Goal: Find contact information: Find contact information

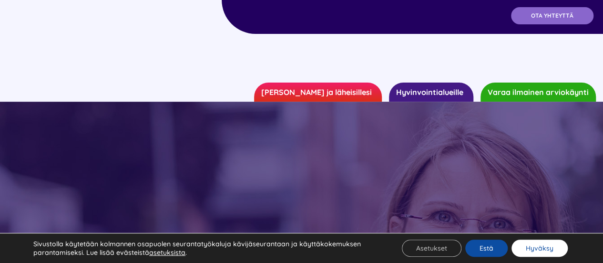
click at [529, 246] on button "Hyväksy" at bounding box center [540, 247] width 56 height 17
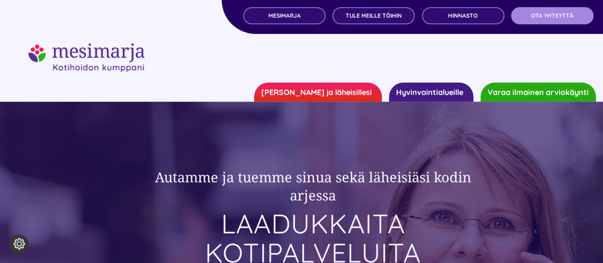
click at [539, 16] on span "OTA YHTEYTTÄ" at bounding box center [552, 15] width 42 height 7
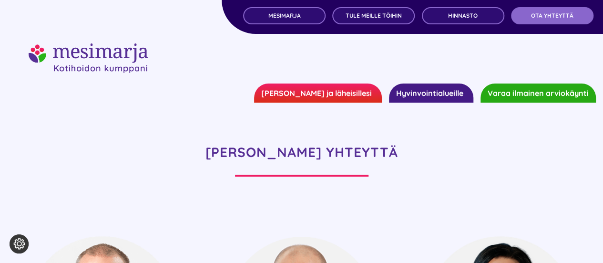
click at [421, 99] on link "Hyvinvointialueille" at bounding box center [431, 92] width 84 height 19
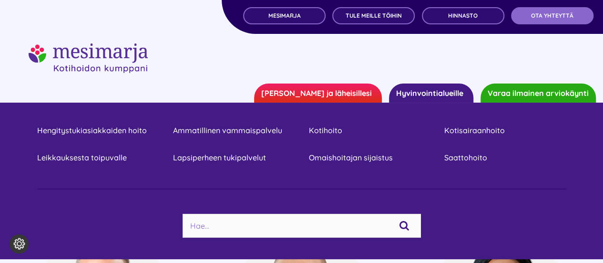
click at [204, 62] on div at bounding box center [302, 58] width 546 height 30
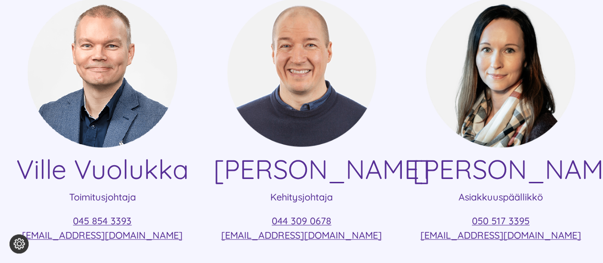
scroll to position [334, 0]
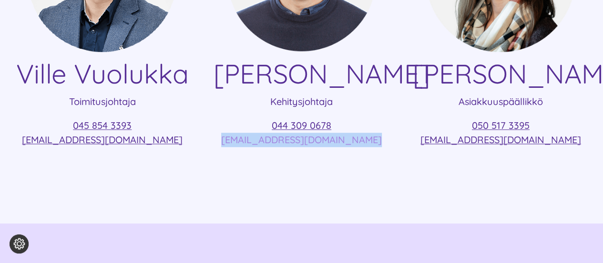
drag, startPoint x: 371, startPoint y: 157, endPoint x: 237, endPoint y: 160, distance: 134.6
click at [237, 147] on p "044 309 0678 lauri.oksanen@mesimarjasi.fi" at bounding box center [302, 132] width 177 height 29
copy link "lauri.oksanen@mesimarjasi.fi"
click at [291, 187] on div "Ville Vuolukka Toimitusjohtaja 045 854 3393 ville.vuolukka@mesimarjasi.fi Lauri…" at bounding box center [301, 54] width 603 height 338
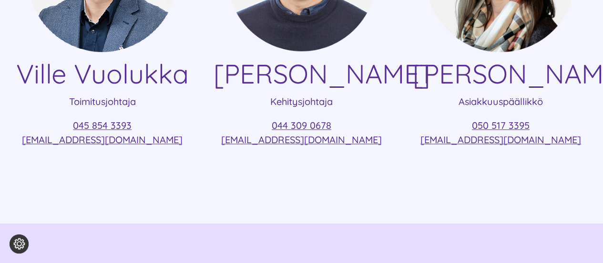
click at [326, 200] on div "Ville Vuolukka Toimitusjohtaja 045 854 3393 ville.vuolukka@mesimarjasi.fi Lauri…" at bounding box center [301, 54] width 603 height 338
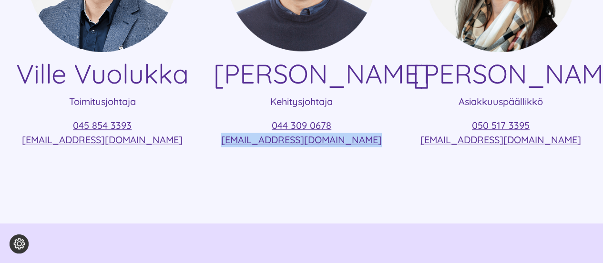
drag, startPoint x: 369, startPoint y: 156, endPoint x: 227, endPoint y: 154, distance: 142.7
click at [227, 147] on p "044 309 0678 lauri.oksanen@mesimarjasi.fi" at bounding box center [302, 132] width 177 height 29
copy link "lauri.oksanen@mesimarjasi.fi"
click at [345, 212] on div "Ville Vuolukka Toimitusjohtaja 045 854 3393 ville.vuolukka@mesimarjasi.fi Lauri…" at bounding box center [301, 54] width 603 height 338
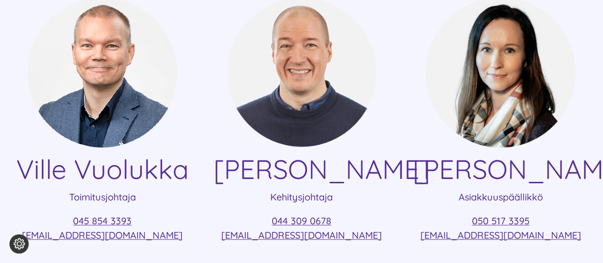
click at [366, 178] on h4 "Lauri Oksanen" at bounding box center [302, 169] width 177 height 32
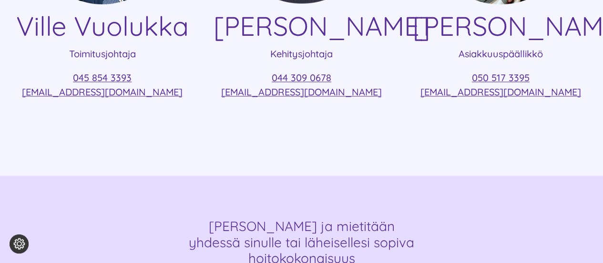
scroll to position [716, 0]
